Goal: Task Accomplishment & Management: Manage account settings

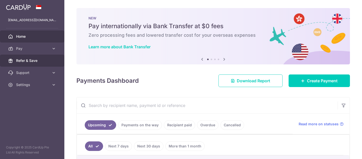
scroll to position [14, 0]
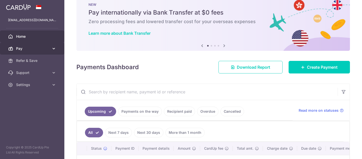
click at [26, 48] on span "Pay" at bounding box center [32, 48] width 33 height 5
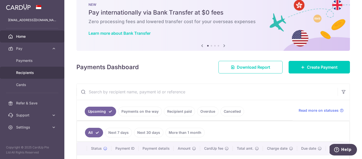
click at [25, 73] on span "Recipients" at bounding box center [32, 72] width 33 height 5
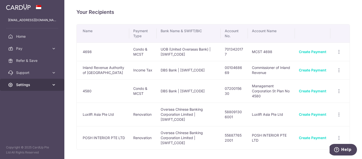
click at [19, 84] on span "Settings" at bounding box center [32, 84] width 33 height 5
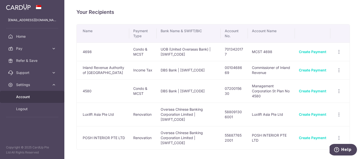
click at [23, 91] on link "Account" at bounding box center [32, 97] width 64 height 12
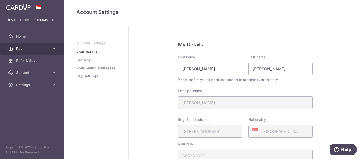
click at [27, 46] on span "Pay" at bounding box center [32, 48] width 33 height 5
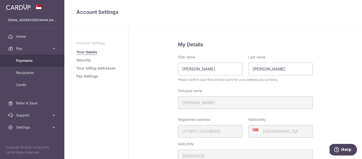
click at [23, 59] on span "Payments" at bounding box center [32, 60] width 33 height 5
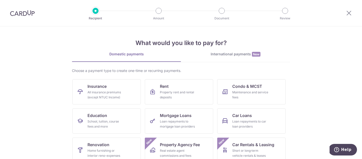
click at [21, 9] on div at bounding box center [22, 13] width 45 height 26
click at [20, 13] on img at bounding box center [22, 13] width 25 height 6
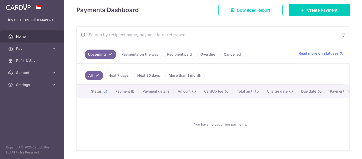
scroll to position [78, 0]
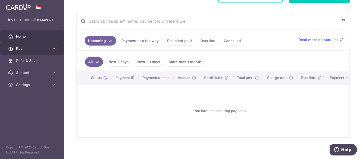
click at [43, 50] on span "Pay" at bounding box center [32, 48] width 33 height 5
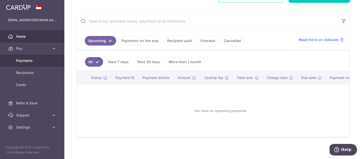
click at [43, 64] on link "Payments" at bounding box center [32, 61] width 64 height 12
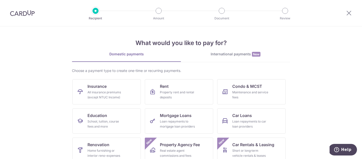
click at [14, 12] on img at bounding box center [22, 13] width 25 height 6
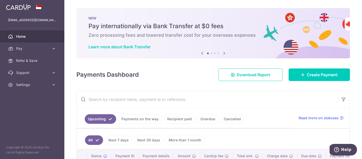
scroll to position [79, 0]
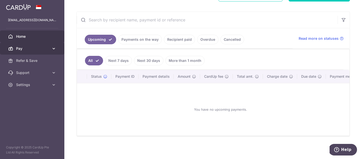
click at [52, 49] on icon at bounding box center [53, 48] width 5 height 5
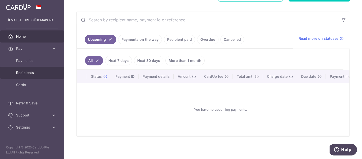
drag, startPoint x: 20, startPoint y: 70, endPoint x: 22, endPoint y: 68, distance: 2.8
click at [20, 70] on link "Recipients" at bounding box center [32, 73] width 64 height 12
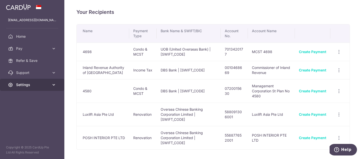
drag, startPoint x: 22, startPoint y: 87, endPoint x: 24, endPoint y: 84, distance: 3.1
click at [24, 86] on span "Settings" at bounding box center [32, 84] width 33 height 5
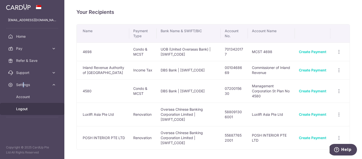
click at [32, 110] on span "Logout" at bounding box center [32, 108] width 33 height 5
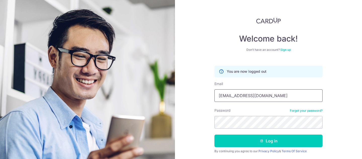
click at [276, 94] on input "jsxy04@gmail.com" at bounding box center [268, 95] width 108 height 13
type input "[EMAIL_ADDRESS][DOMAIN_NAME]"
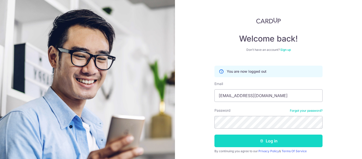
click at [279, 141] on button "Log in" at bounding box center [268, 140] width 108 height 13
